Goal: Transaction & Acquisition: Purchase product/service

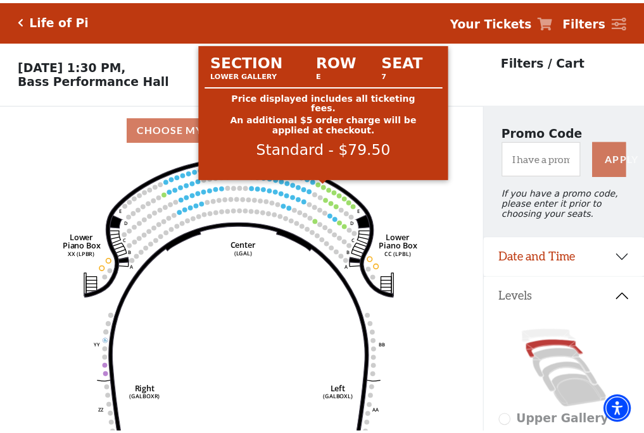
scroll to position [59, 0]
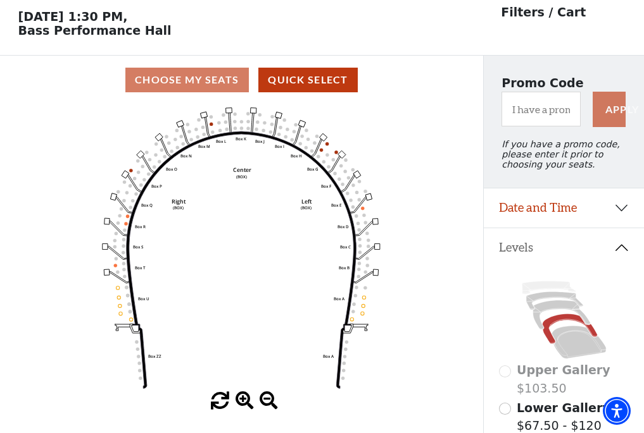
scroll to position [59, 0]
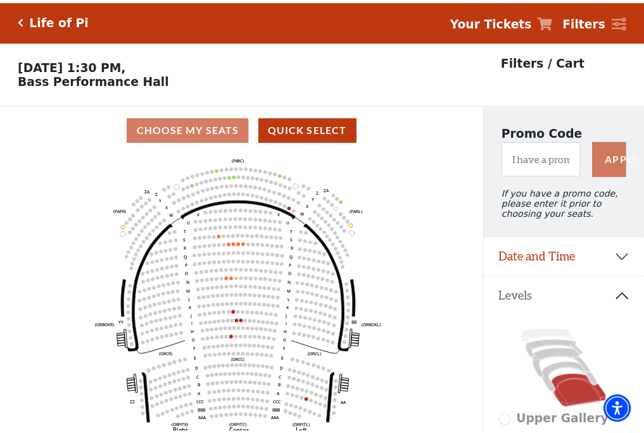
scroll to position [59, 0]
